Goal: Task Accomplishment & Management: Use online tool/utility

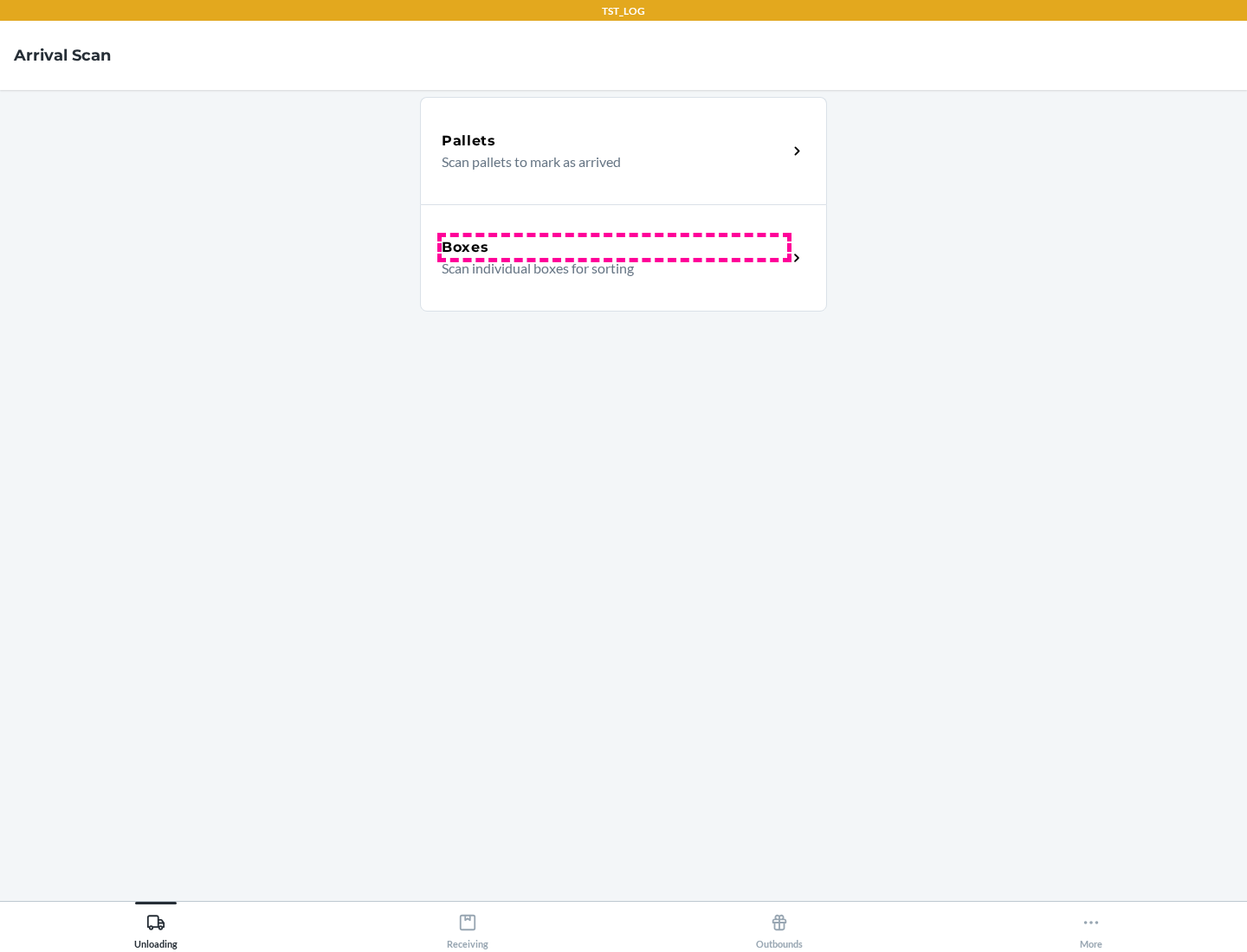
click at [614, 248] on div "Boxes" at bounding box center [613, 248] width 345 height 21
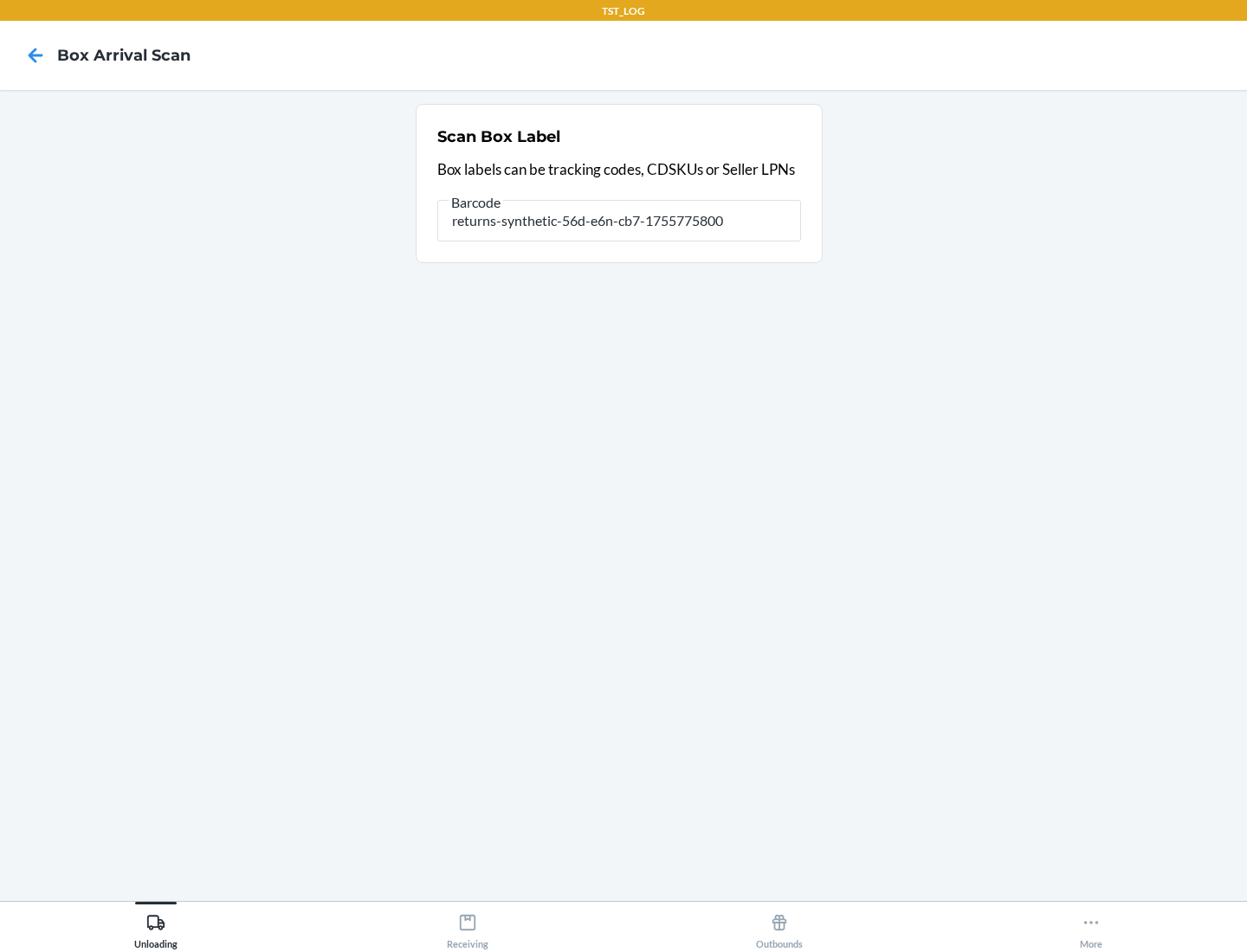
type input "returns-synthetic-56d-e6n-cb7-1755775800"
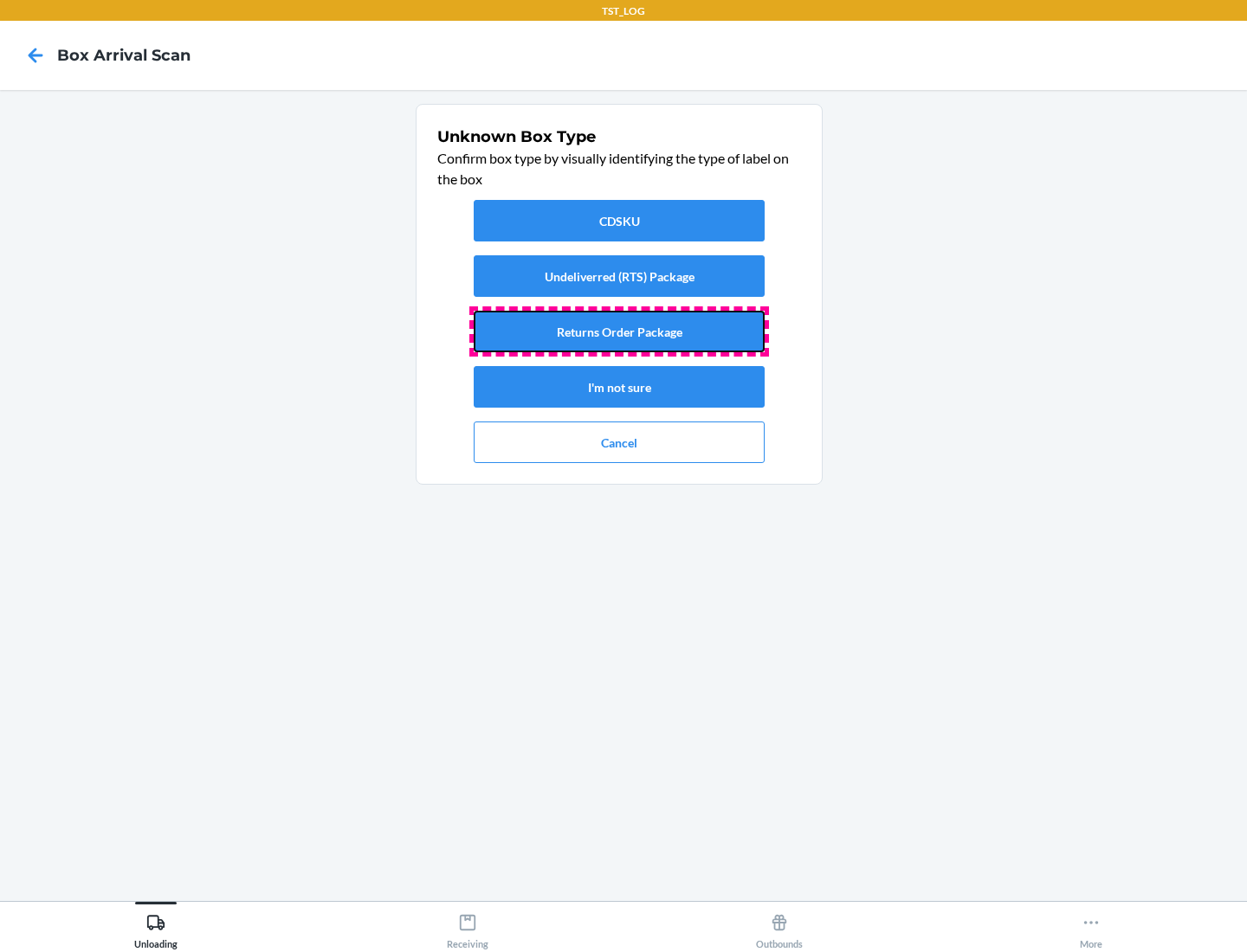
click at [620, 332] on button "Returns Order Package" at bounding box center [620, 331] width 291 height 41
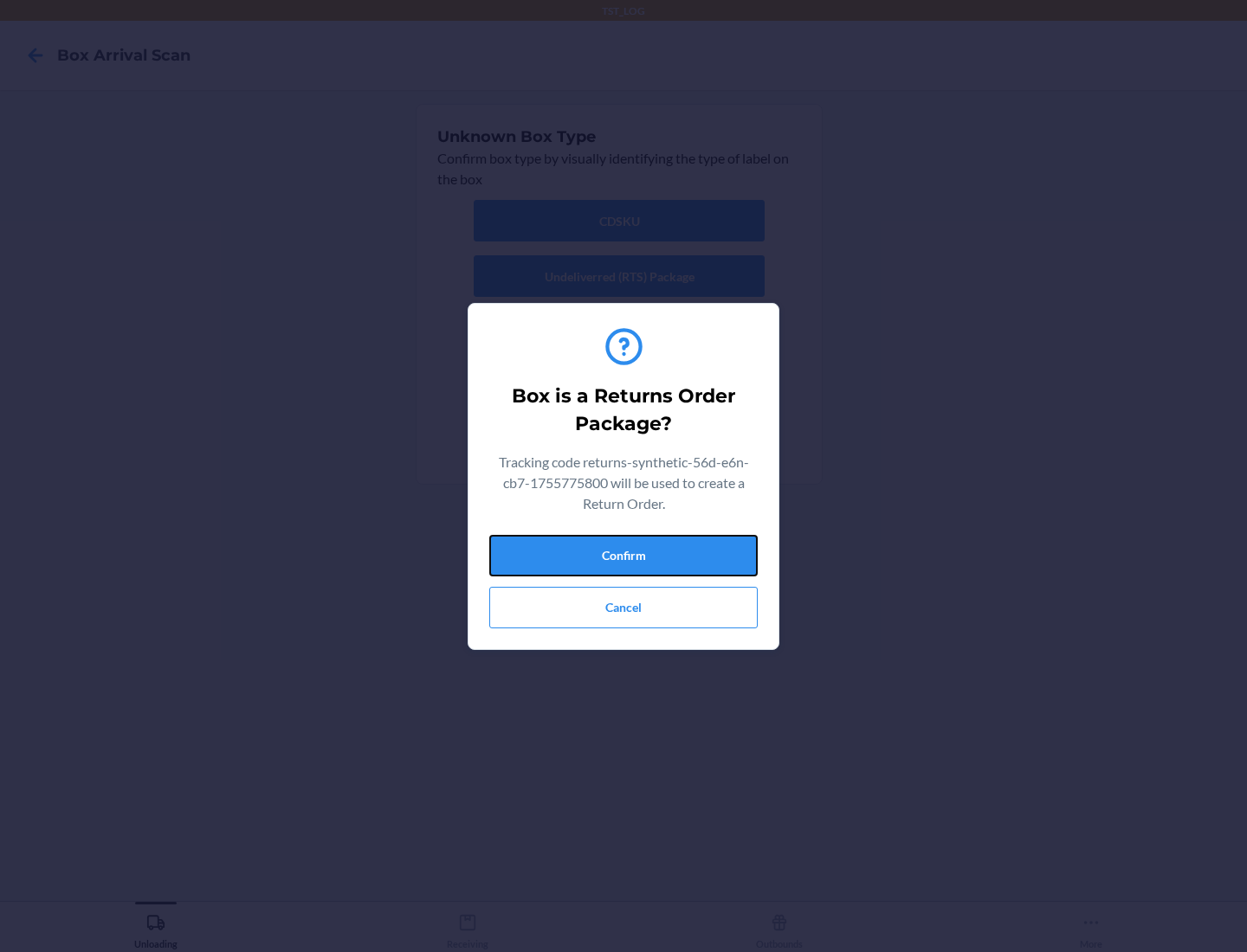
click at [623, 555] on button "Confirm" at bounding box center [623, 555] width 268 height 41
